Goal: Navigation & Orientation: Find specific page/section

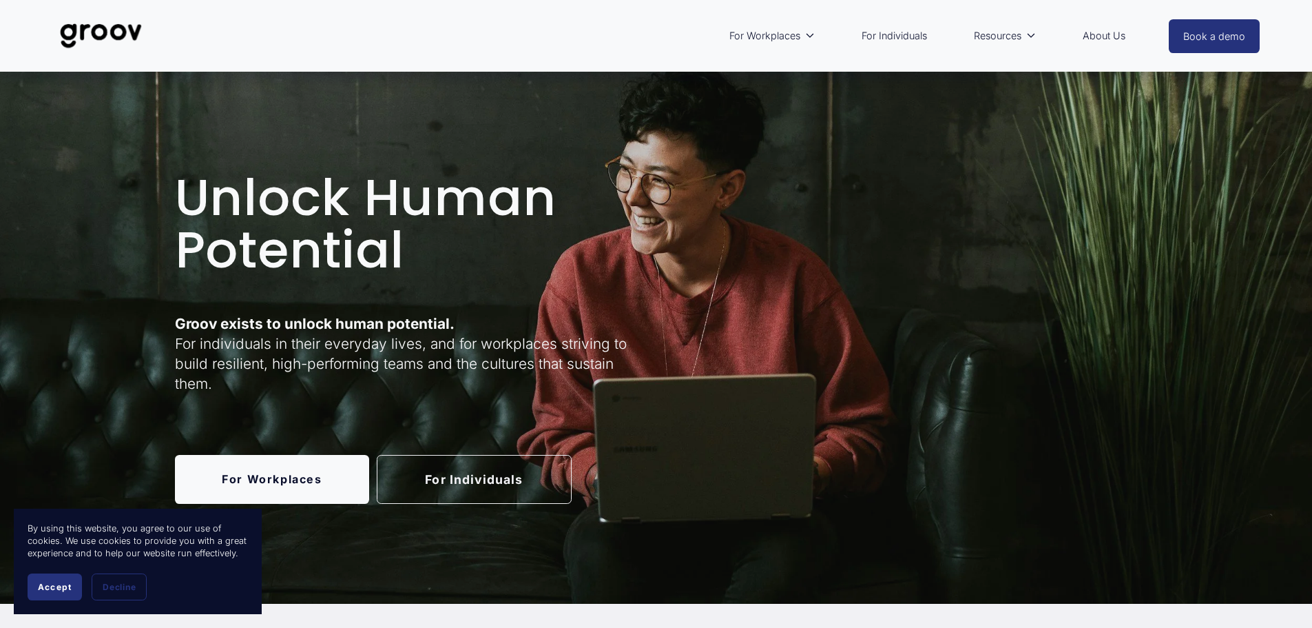
click at [922, 40] on link "For Individuals" at bounding box center [894, 36] width 79 height 32
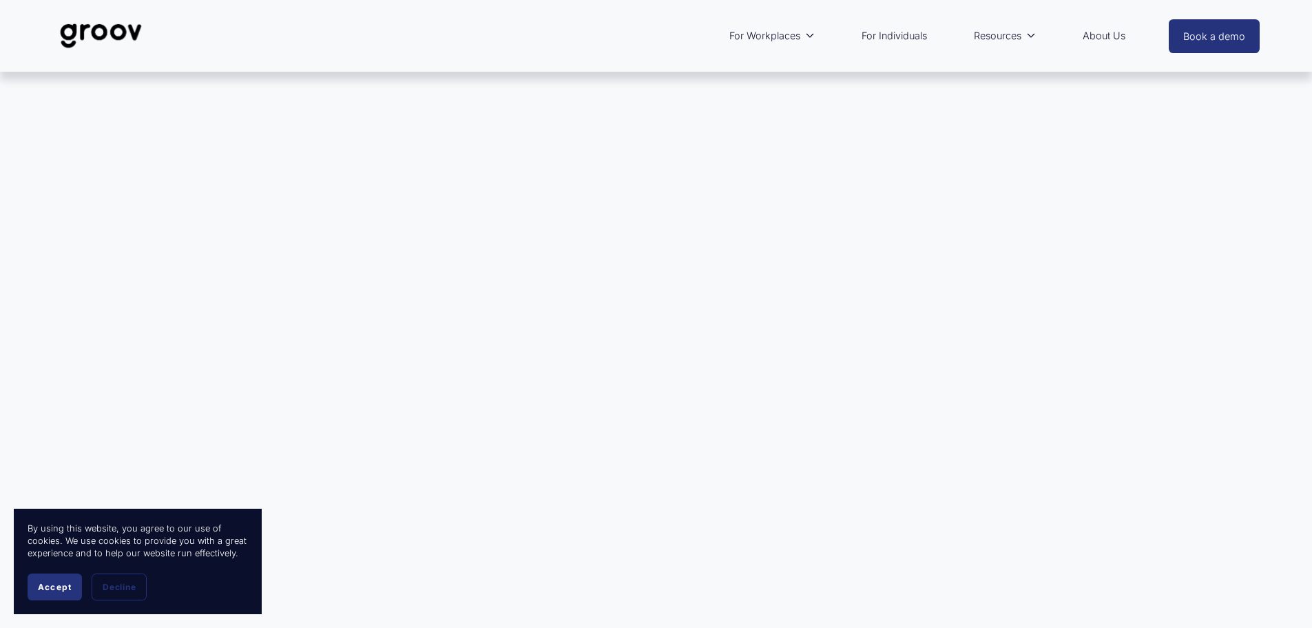
click at [52, 586] on span "Accept" at bounding box center [55, 586] width 34 height 10
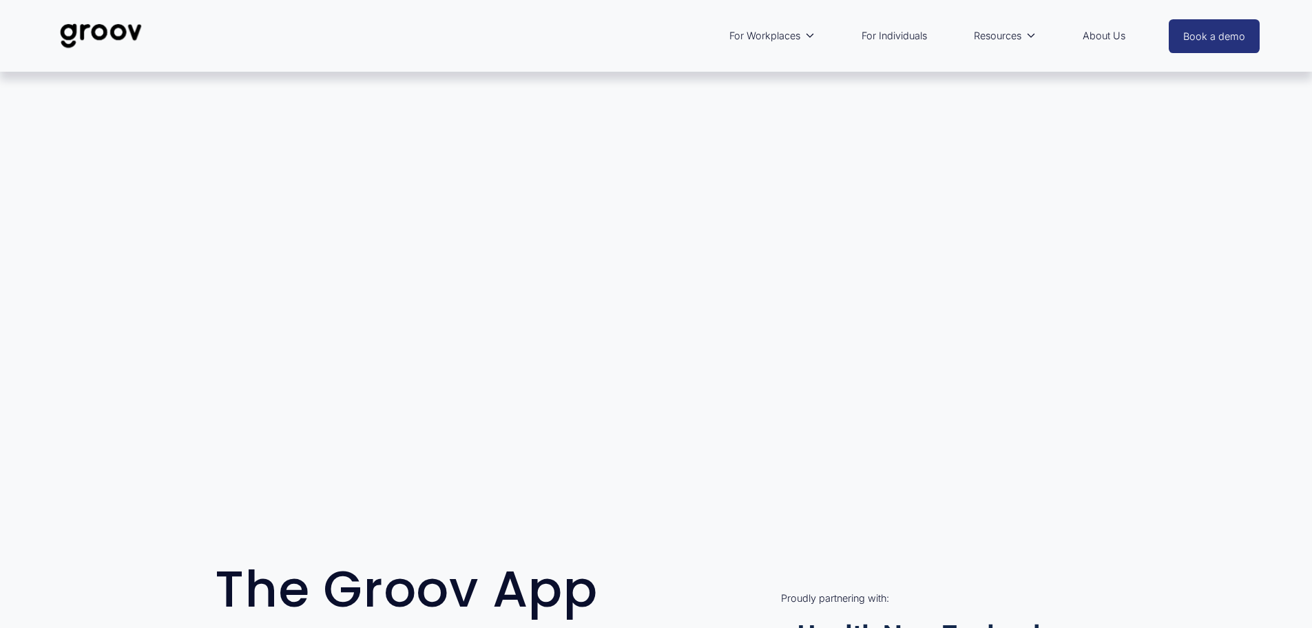
scroll to position [69, 0]
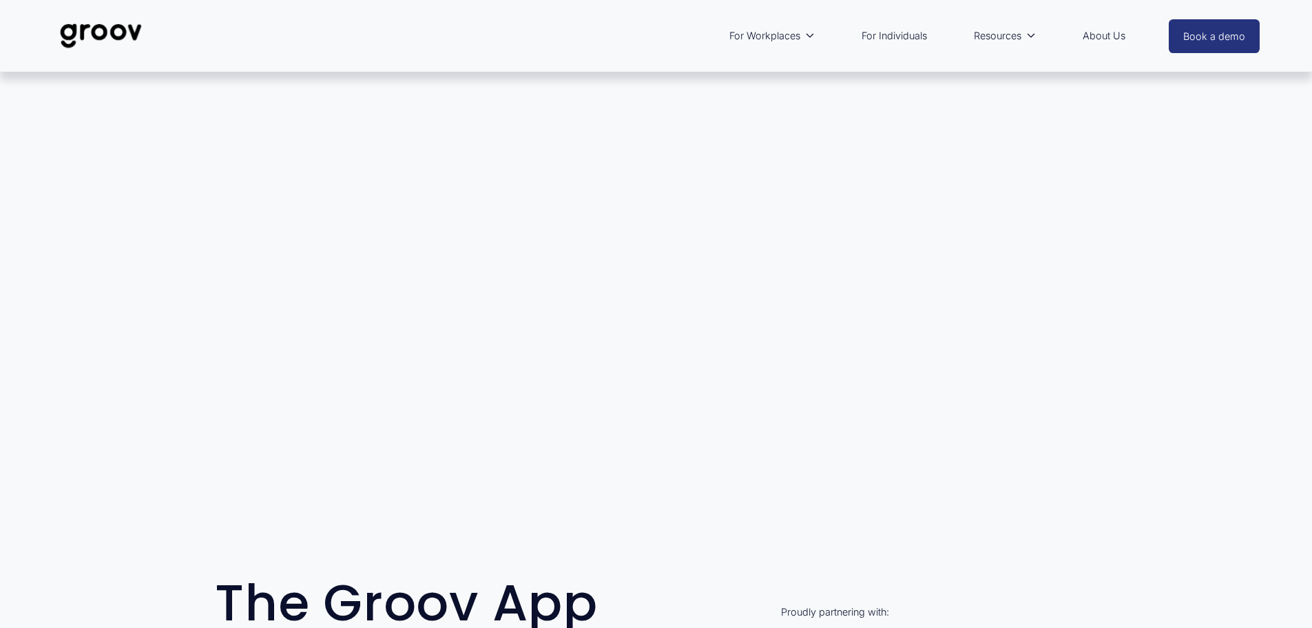
click at [886, 40] on link "For Individuals" at bounding box center [894, 36] width 79 height 32
